Goal: Complete application form

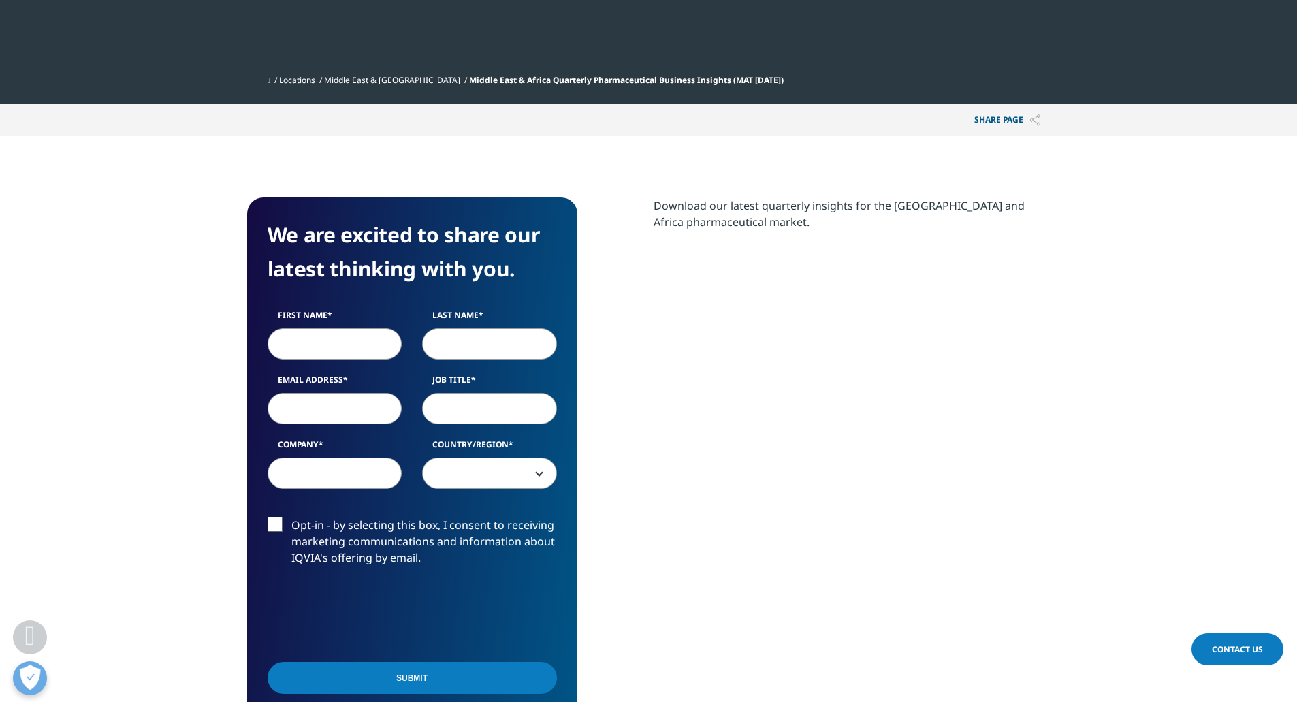
scroll to position [545, 0]
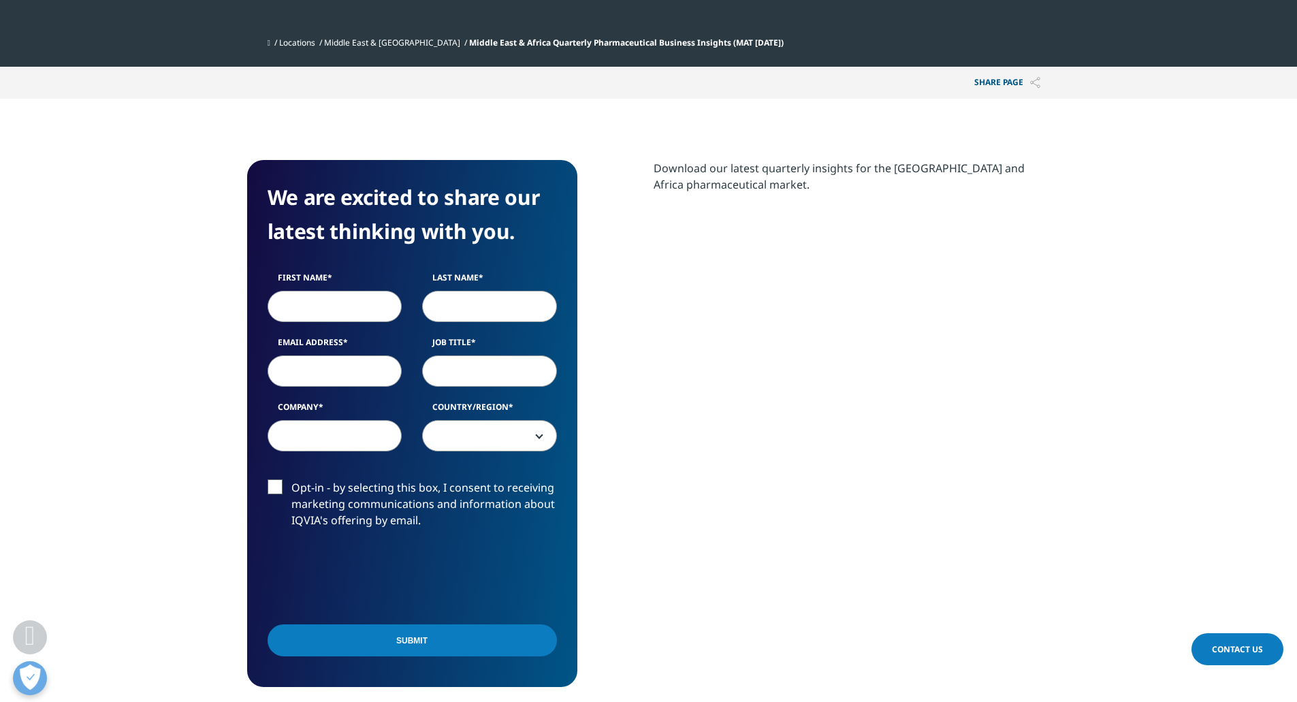
click at [334, 288] on label "First Name" at bounding box center [335, 281] width 135 height 19
click at [334, 291] on input "First Name" at bounding box center [335, 306] width 135 height 31
click at [334, 295] on input "First Name" at bounding box center [335, 306] width 135 height 31
type input "Moustafa"
type input "Tantawy"
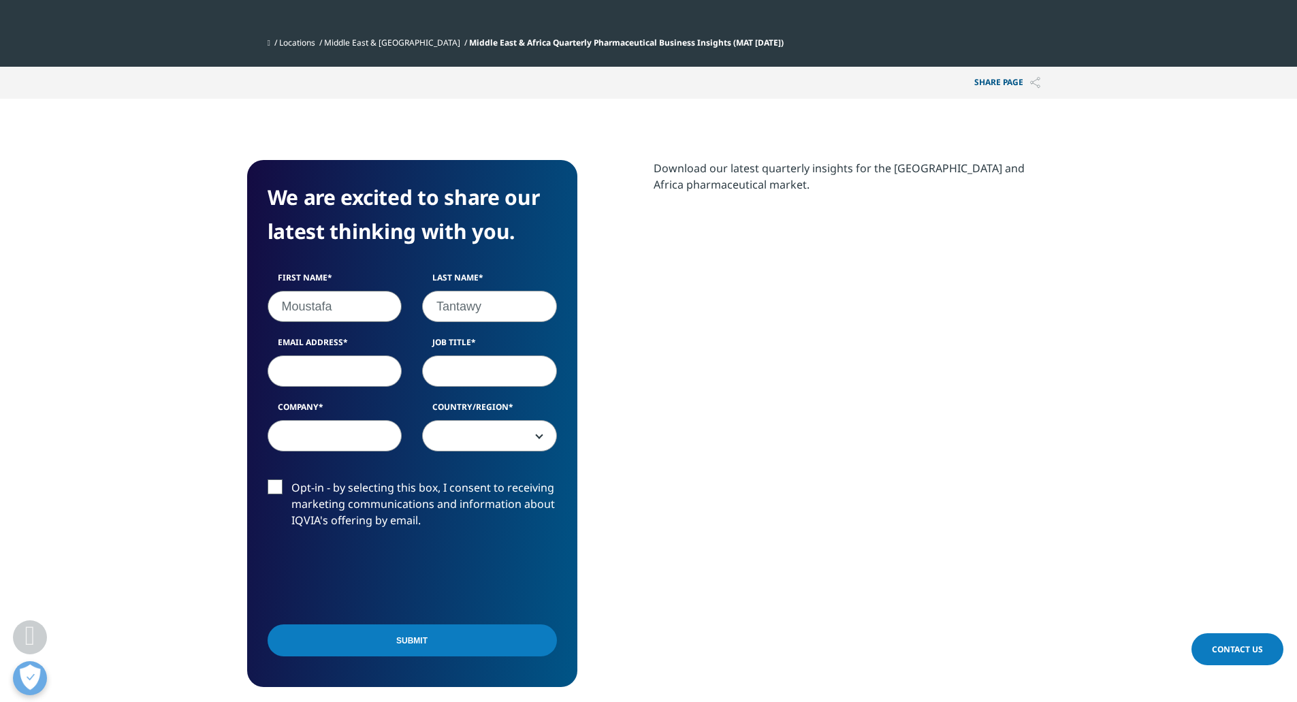
type input "[EMAIL_ADDRESS][DOMAIN_NAME]"
type input "Takeda Pharma Export"
select select "[GEOGRAPHIC_DATA]"
click at [459, 364] on input "Job Title" at bounding box center [489, 370] width 135 height 31
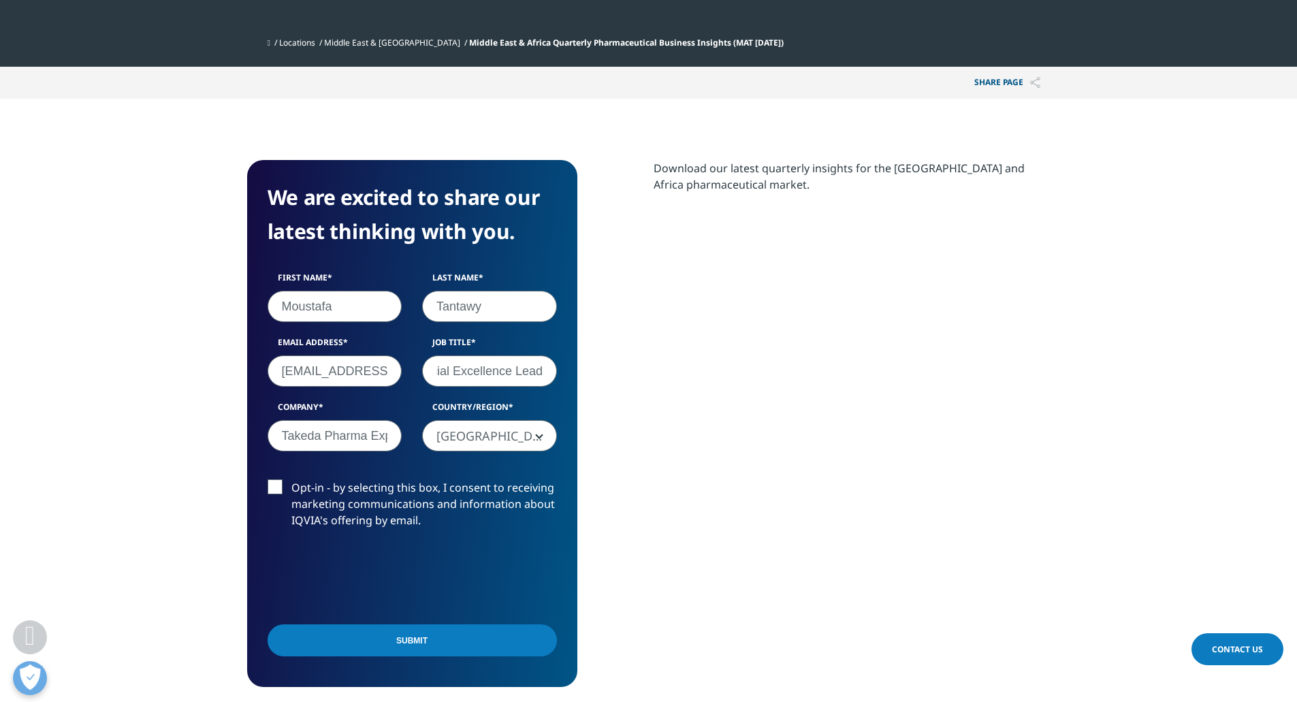
type input "Commercial Excellence Lead"
click at [276, 483] on label "Opt-in - by selecting this box, I consent to receiving marketing communications…" at bounding box center [412, 507] width 289 height 57
click at [291, 479] on input "Opt-in - by selecting this box, I consent to receiving marketing communications…" at bounding box center [291, 479] width 0 height 0
click at [359, 641] on input "Submit" at bounding box center [412, 640] width 289 height 32
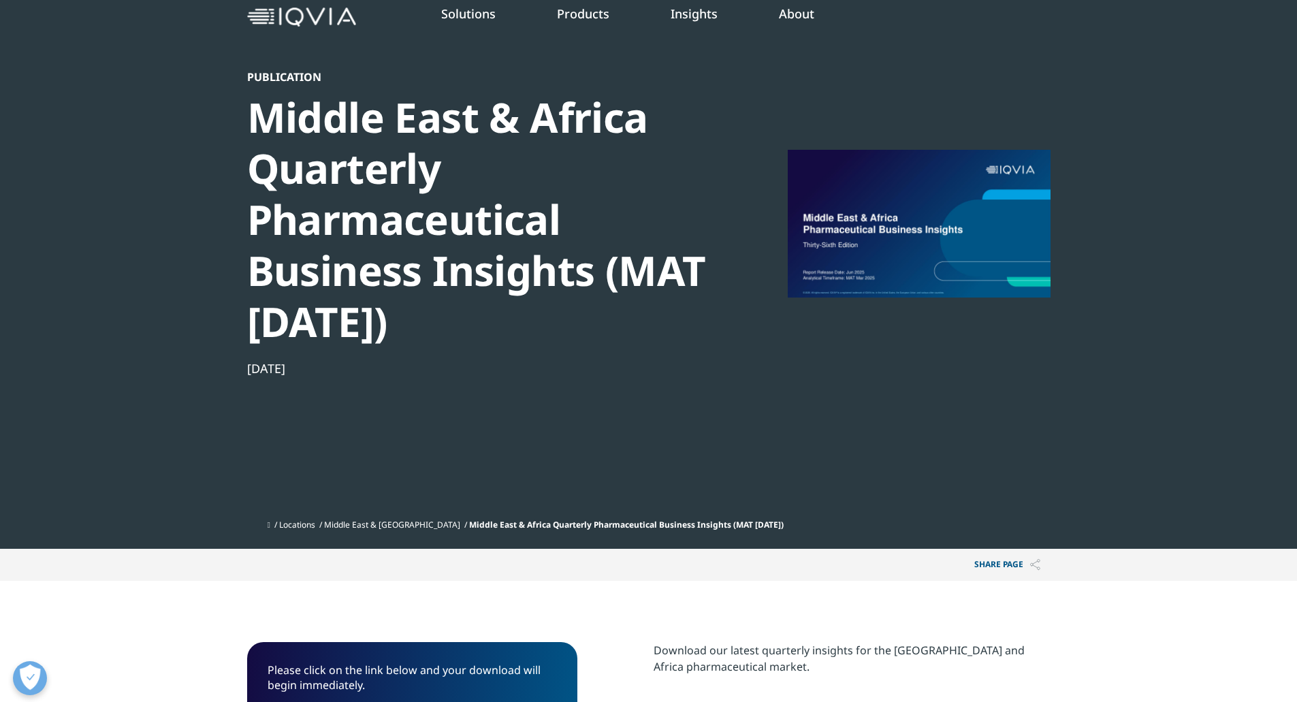
scroll to position [204, 0]
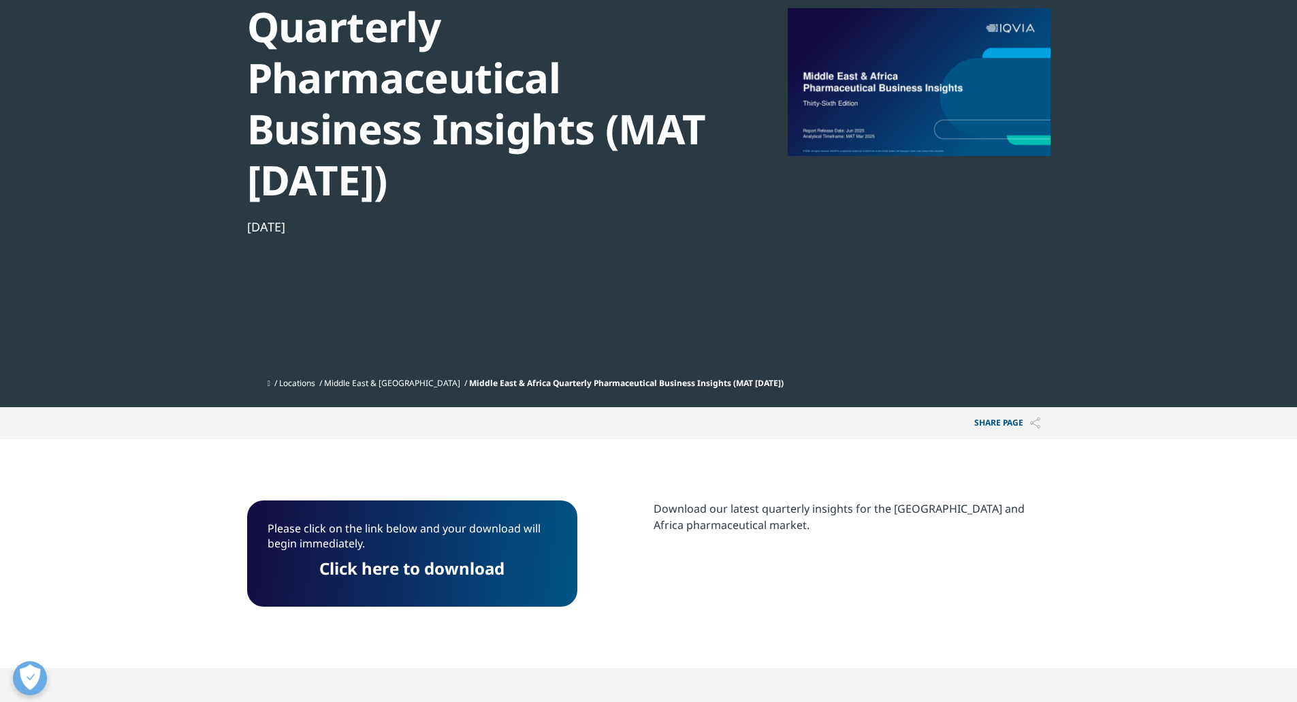
drag, startPoint x: 391, startPoint y: 566, endPoint x: 394, endPoint y: 557, distance: 9.3
click at [391, 566] on link "Click here to download" at bounding box center [411, 568] width 185 height 22
